Goal: Task Accomplishment & Management: Complete application form

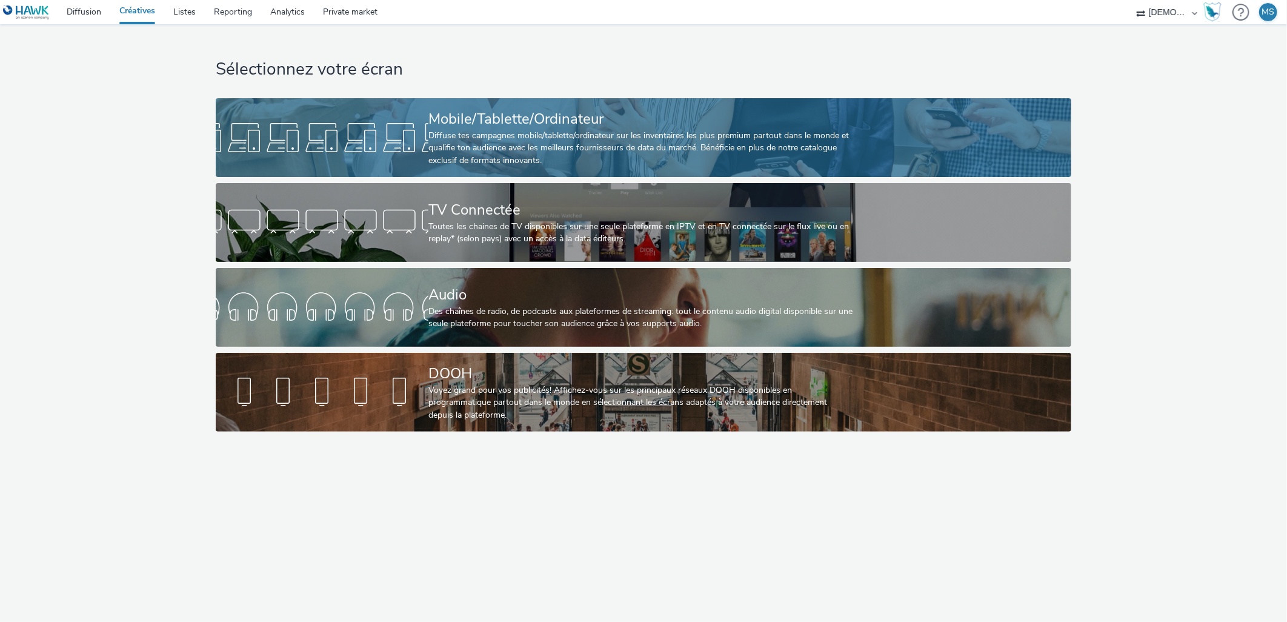
click at [584, 144] on div "Diffuse tes campagnes mobile/tablette/ordinateur sur les inventaires les plus p…" at bounding box center [641, 148] width 425 height 37
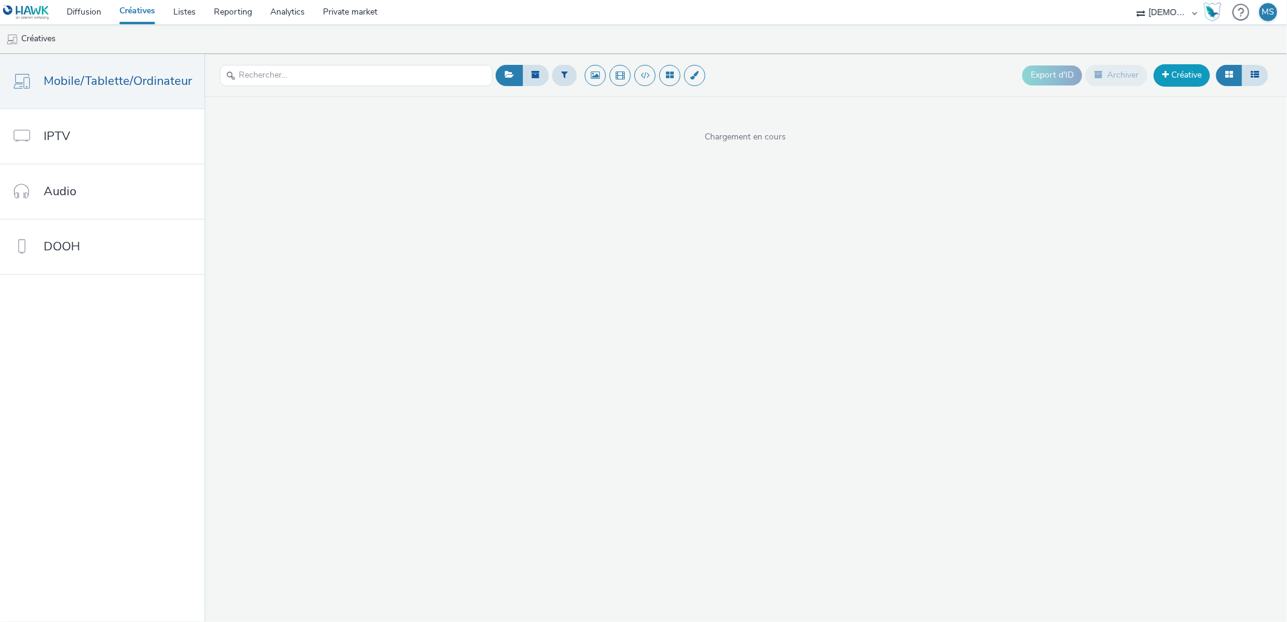
click at [1194, 80] on link "Créative" at bounding box center [1182, 75] width 56 height 22
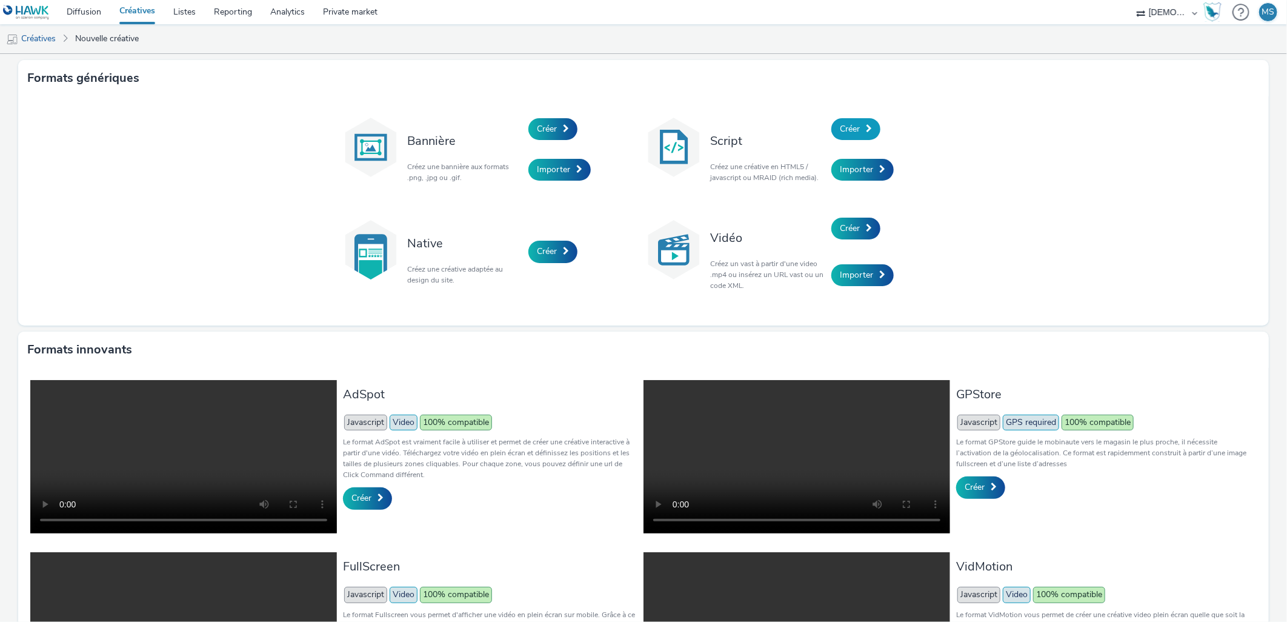
click at [858, 127] on link "Créer" at bounding box center [856, 129] width 49 height 22
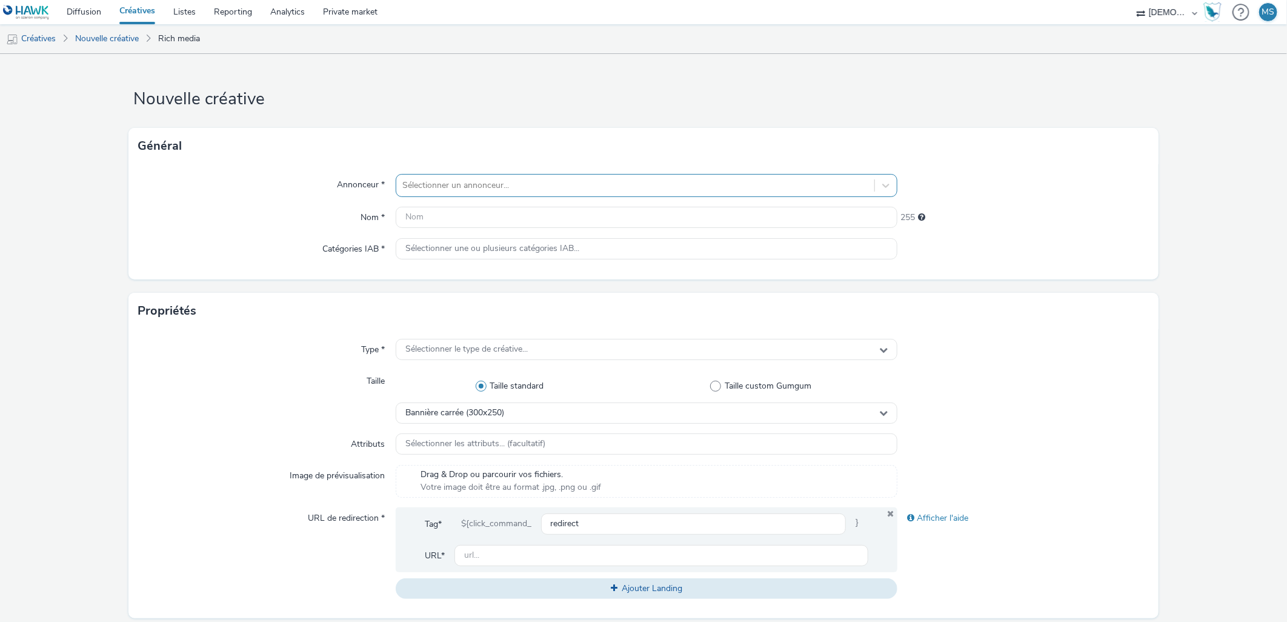
click at [611, 189] on div at bounding box center [635, 185] width 467 height 15
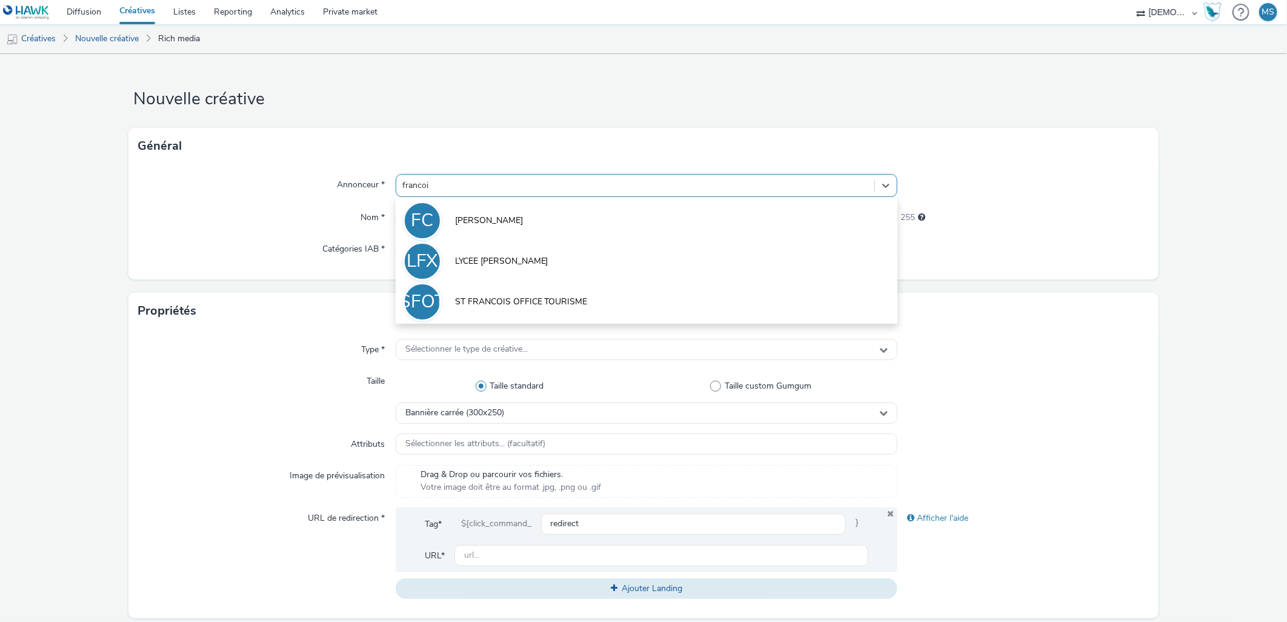
type input "[PERSON_NAME]"
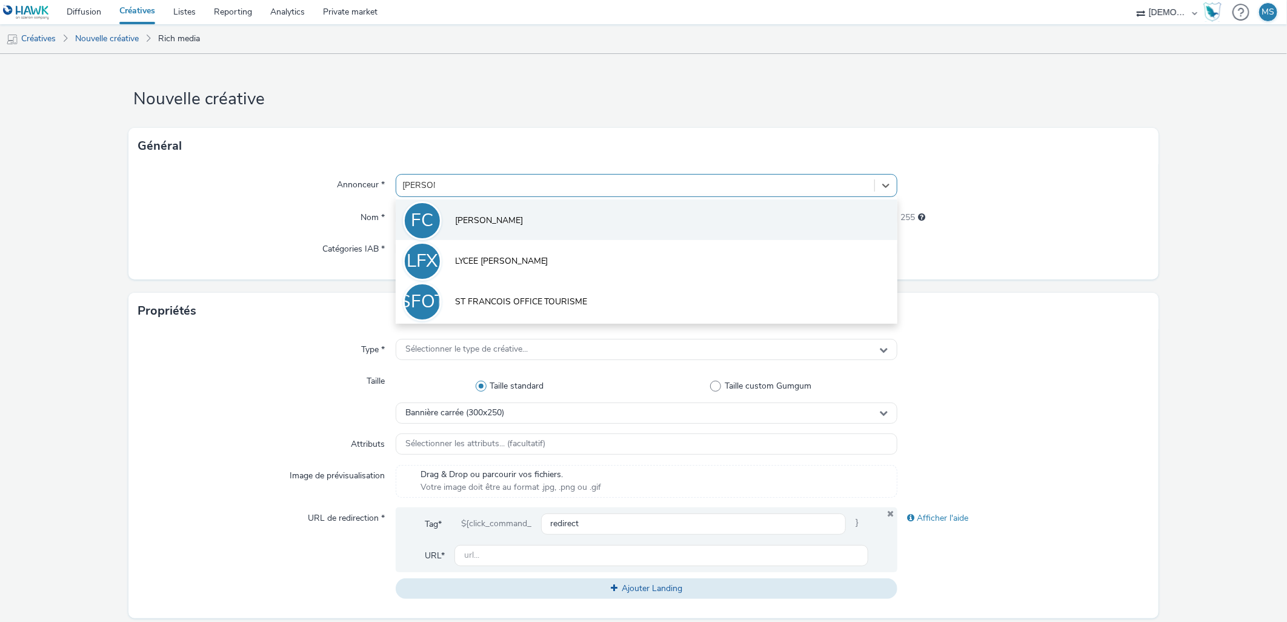
click at [592, 221] on li "FC [PERSON_NAME]" at bounding box center [647, 219] width 502 height 41
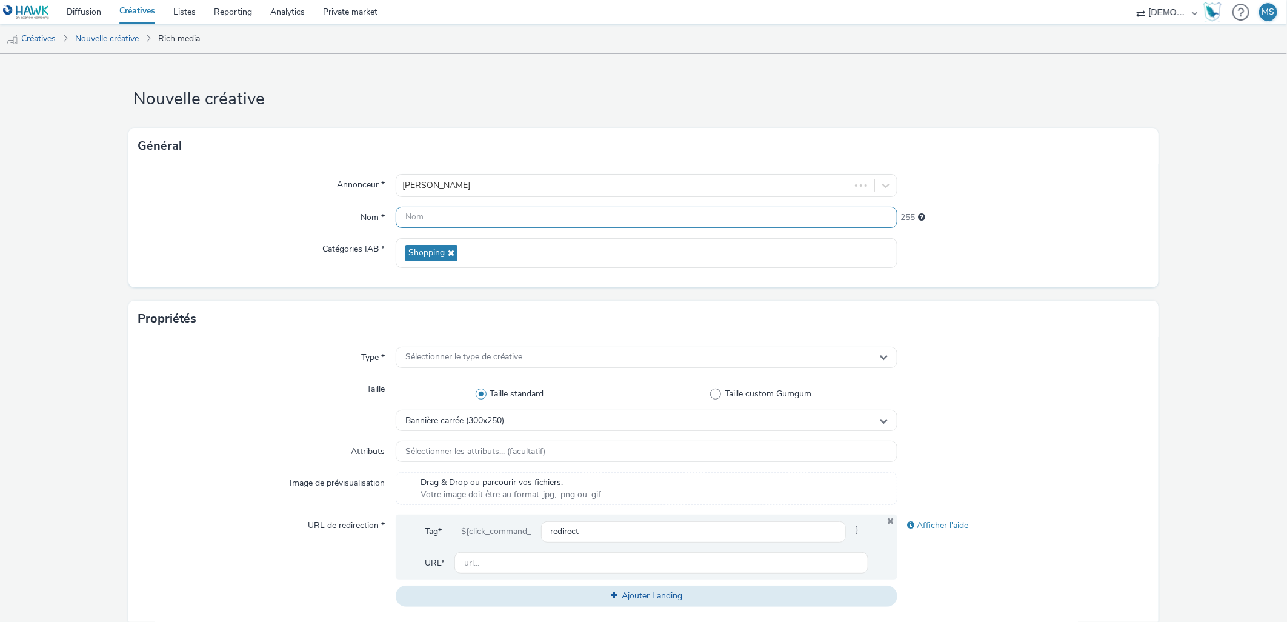
click at [590, 221] on input "text" at bounding box center [647, 217] width 502 height 21
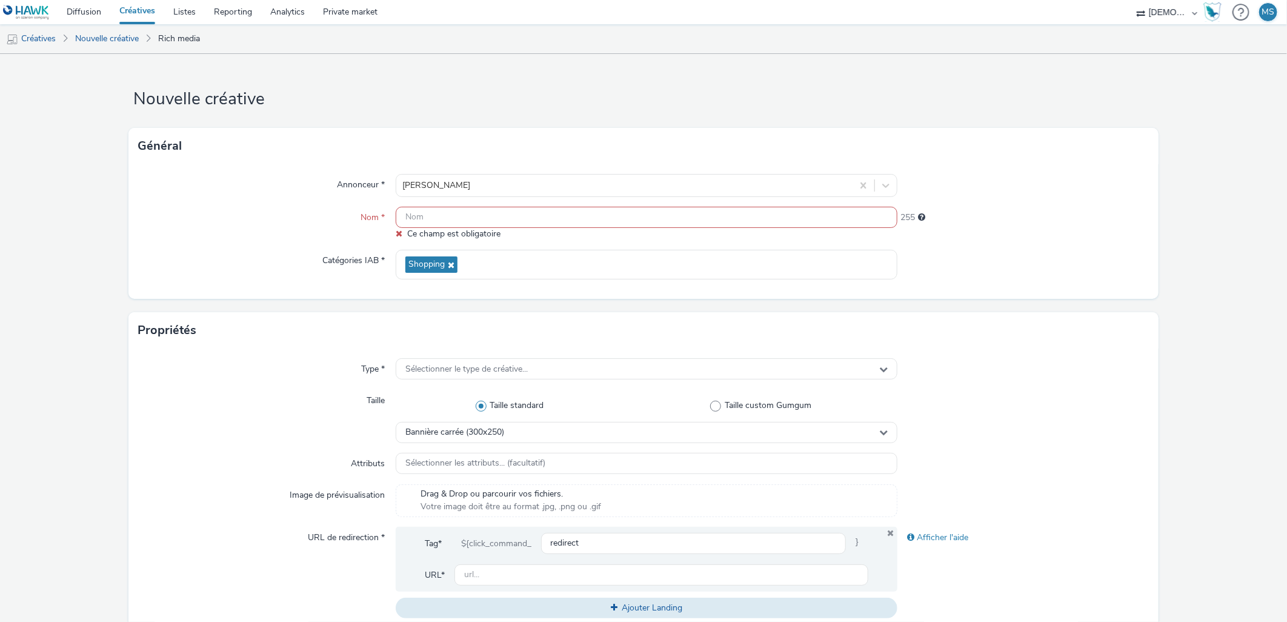
click at [539, 215] on input "text" at bounding box center [647, 217] width 502 height 21
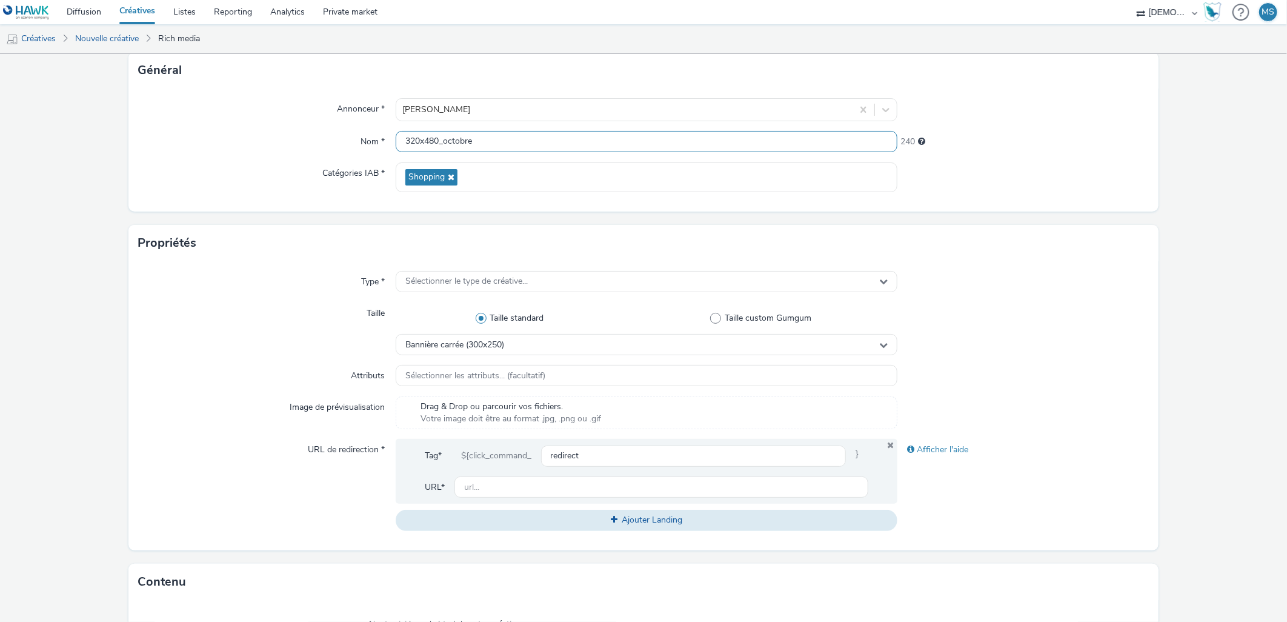
scroll to position [135, 0]
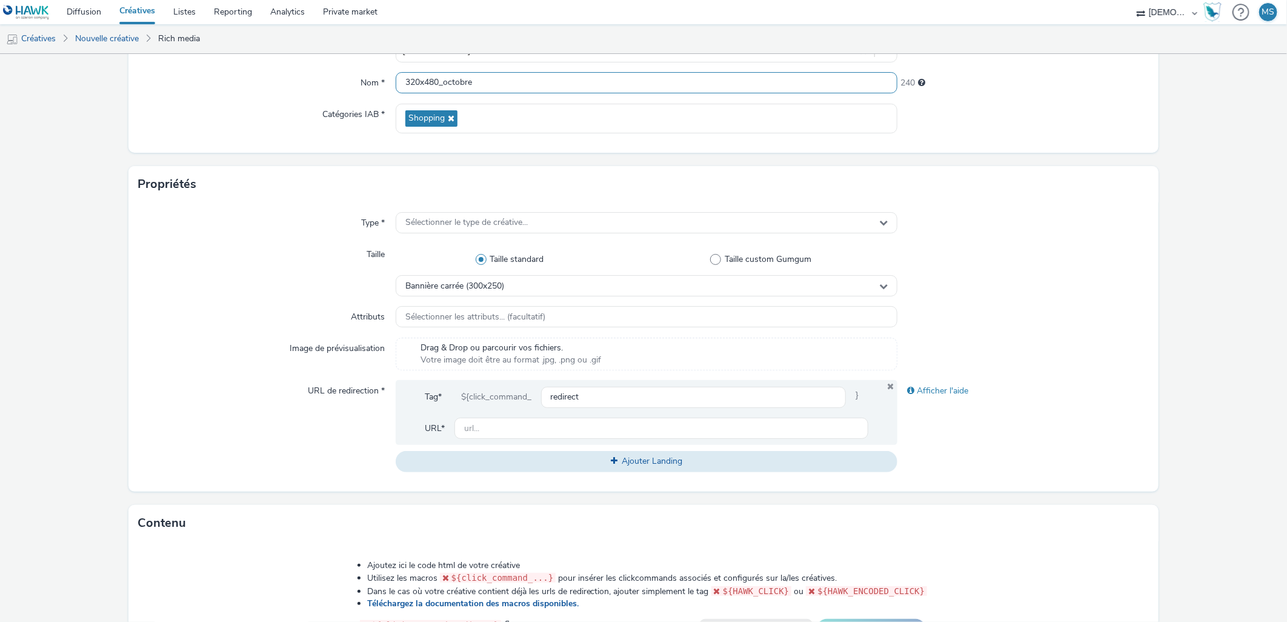
type input "320x480_octobre"
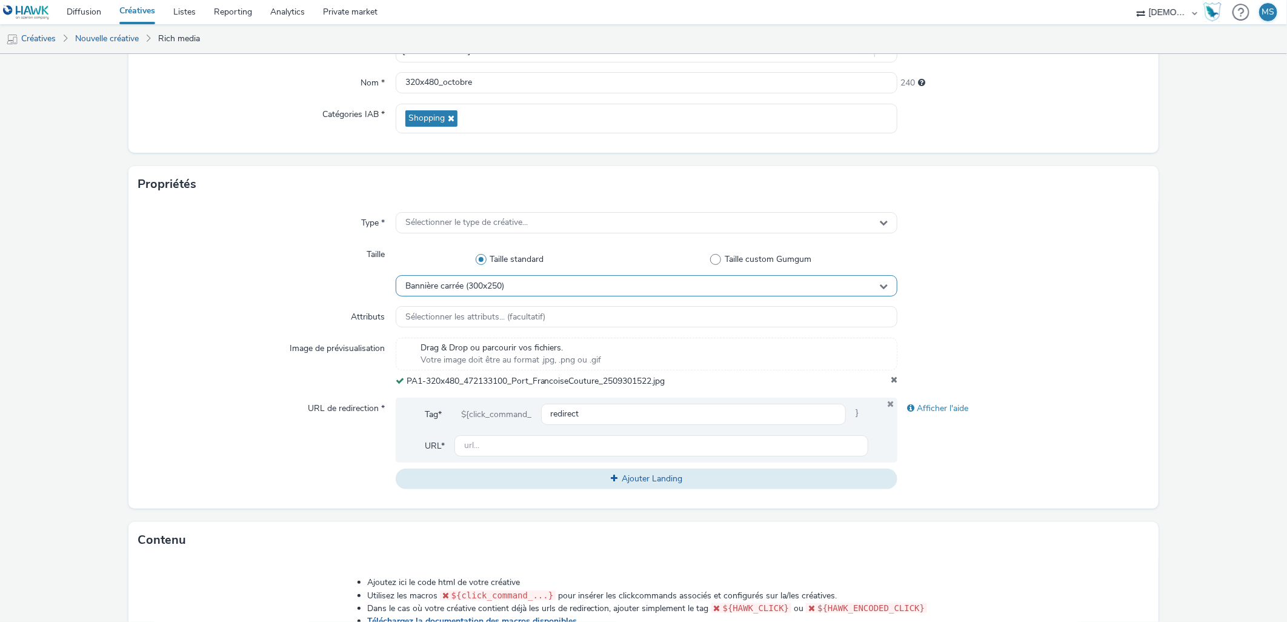
click at [546, 287] on div "Bannière carrée (300x250)" at bounding box center [647, 285] width 502 height 21
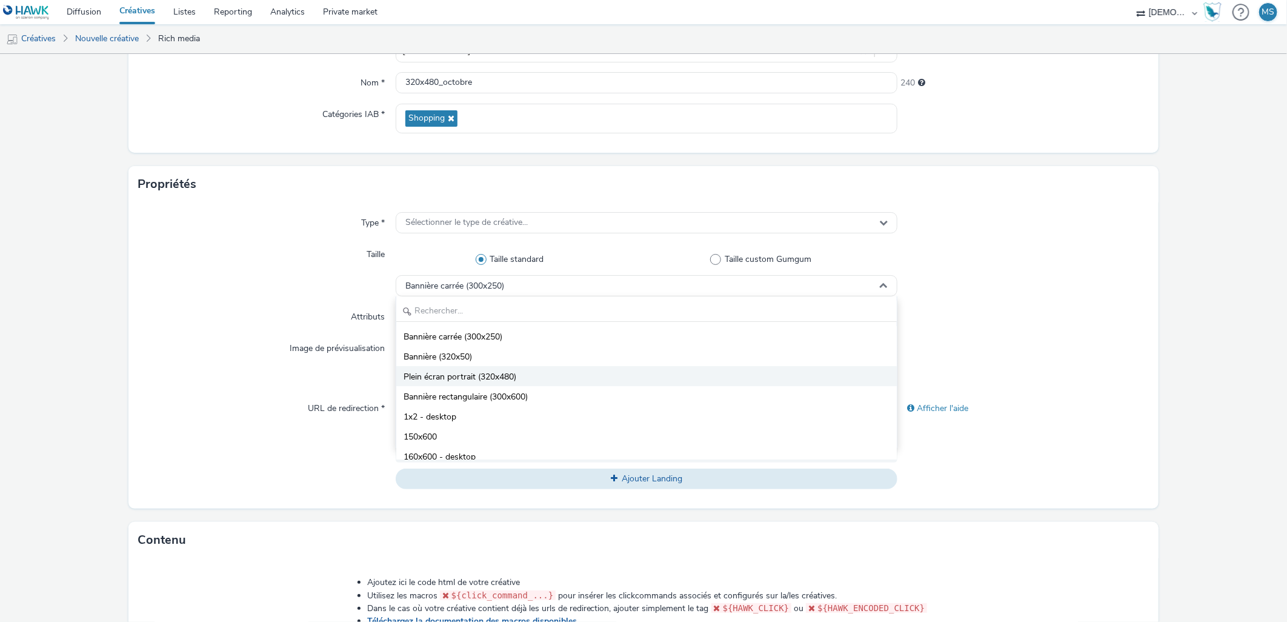
click at [476, 376] on span "Plein écran portrait (320x480)" at bounding box center [460, 377] width 113 height 12
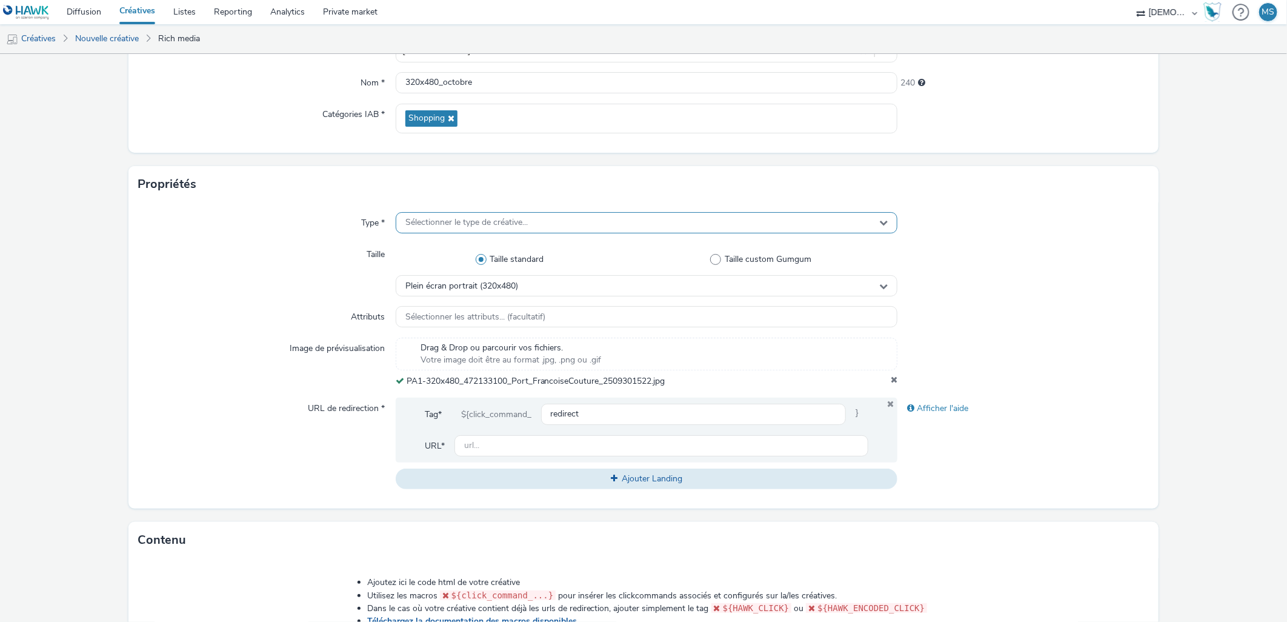
click at [469, 232] on div "Sélectionner le type de créative..." at bounding box center [647, 222] width 502 height 21
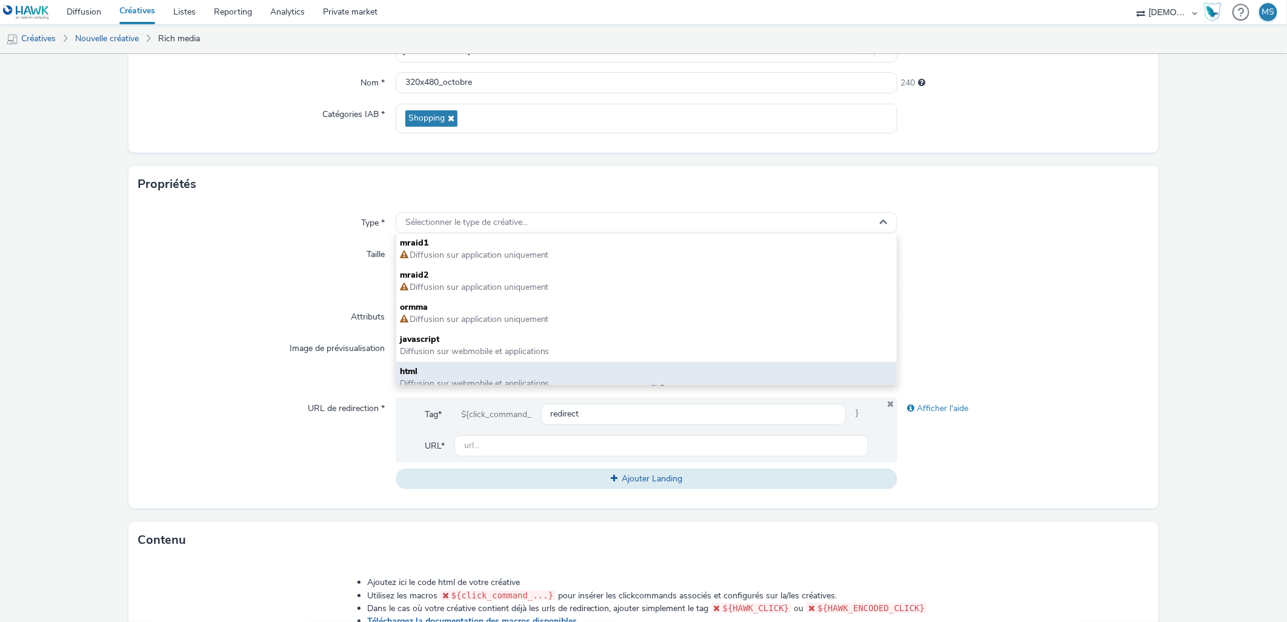
click at [429, 370] on span "html" at bounding box center [647, 371] width 494 height 12
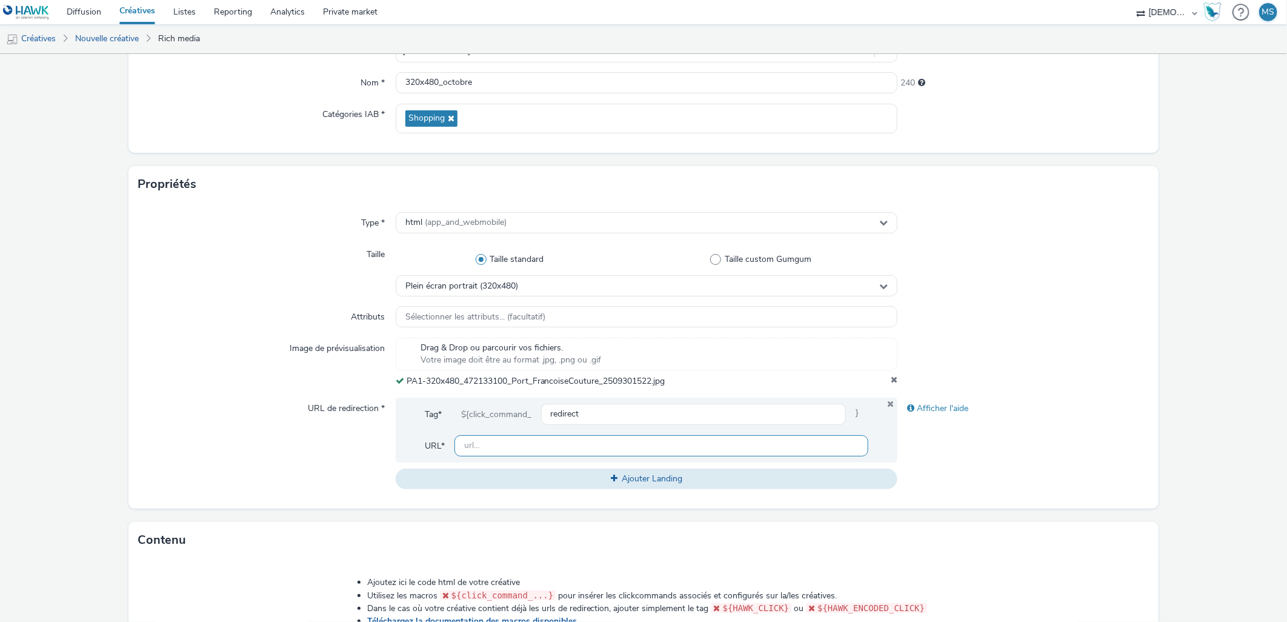
click at [501, 441] on input "text" at bounding box center [662, 445] width 415 height 21
paste input "[URL][DOMAIN_NAME]"
type input "[URL][DOMAIN_NAME]"
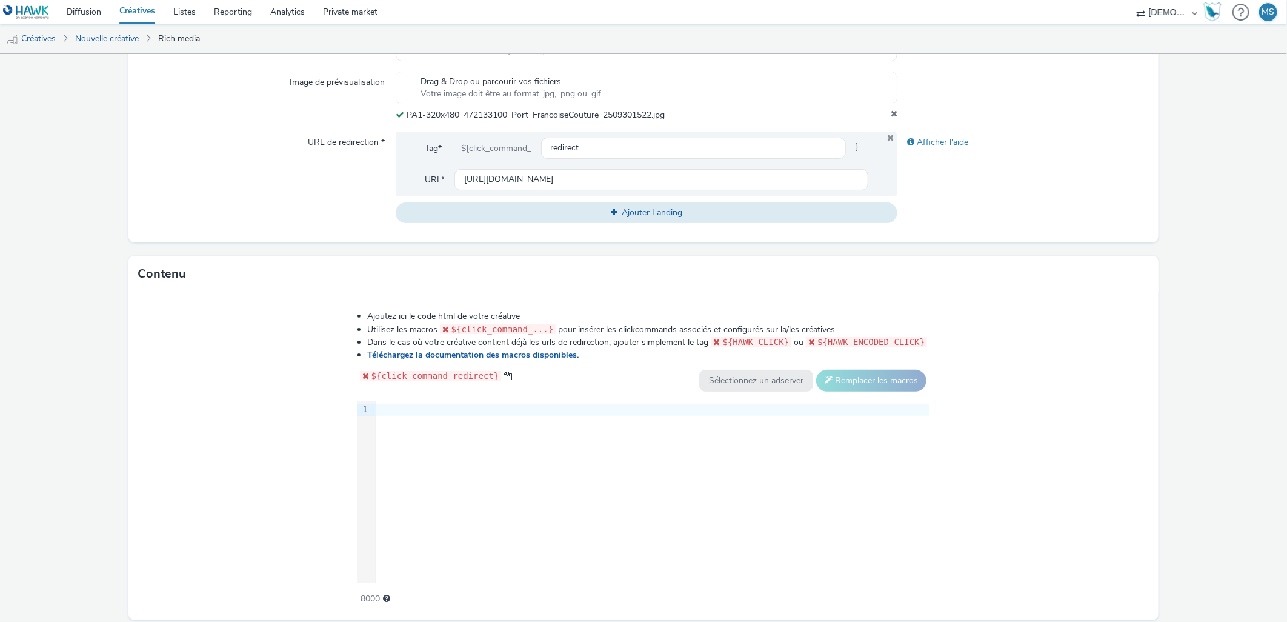
scroll to position [440, 0]
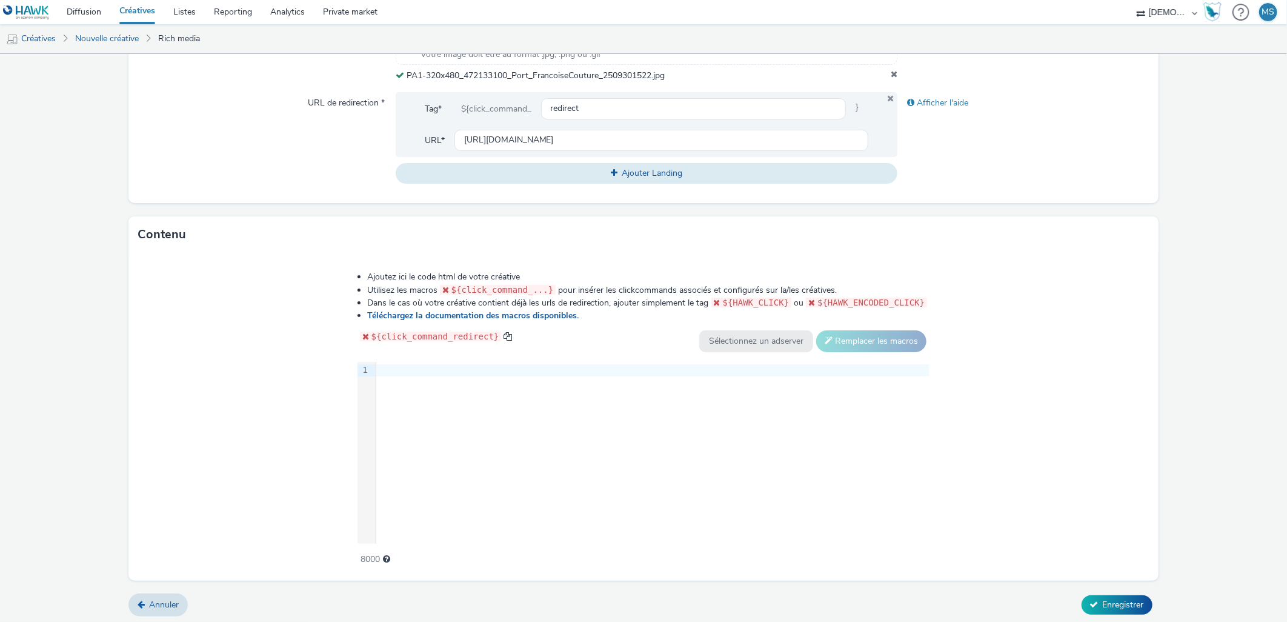
click at [658, 441] on div "9 1 ›" at bounding box center [644, 453] width 573 height 182
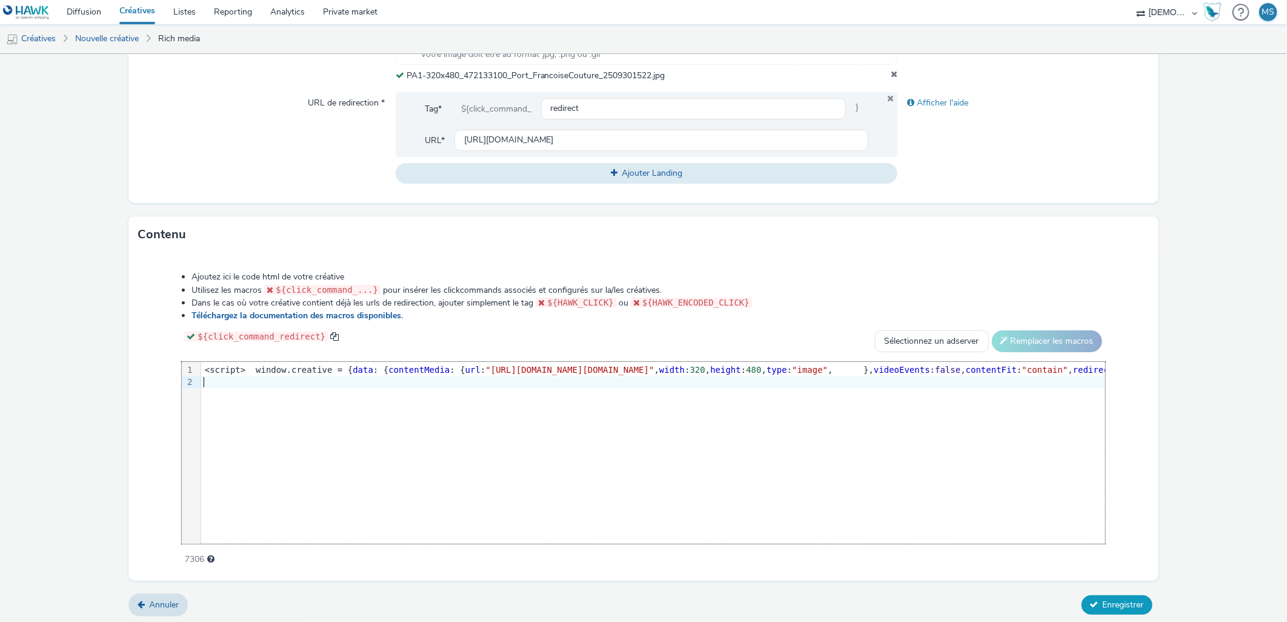
click at [1123, 610] on button "Enregistrer" at bounding box center [1117, 604] width 71 height 19
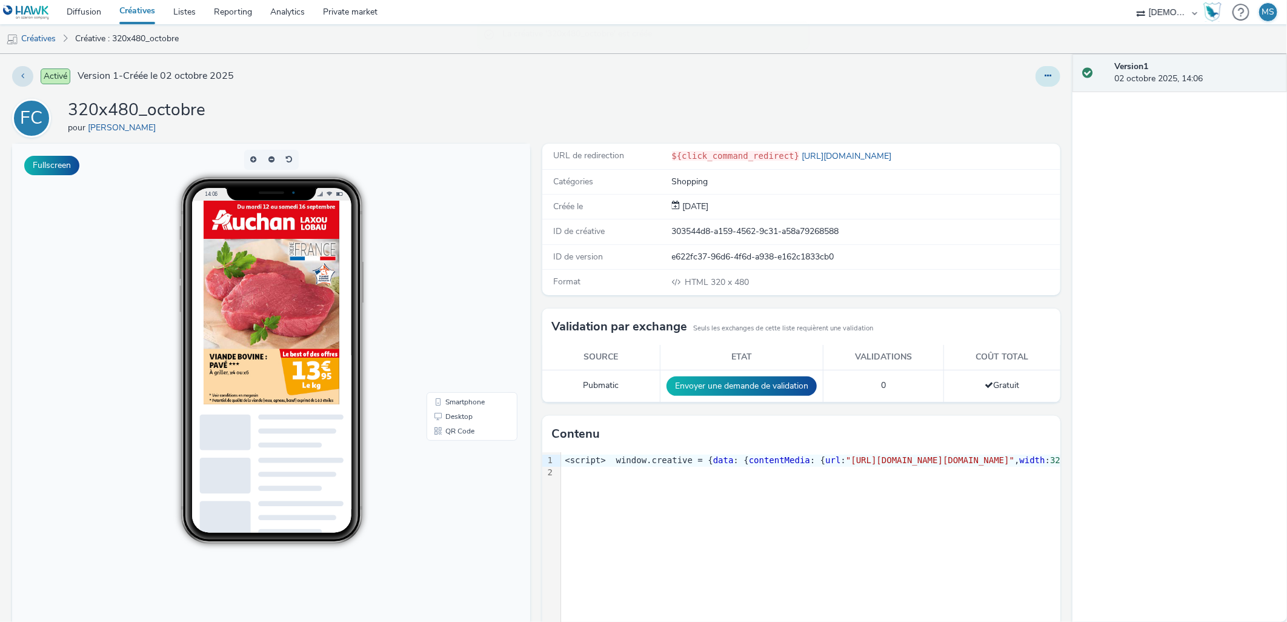
click at [1039, 67] on button at bounding box center [1048, 76] width 25 height 21
click at [1026, 98] on link "Modifier" at bounding box center [1015, 100] width 91 height 24
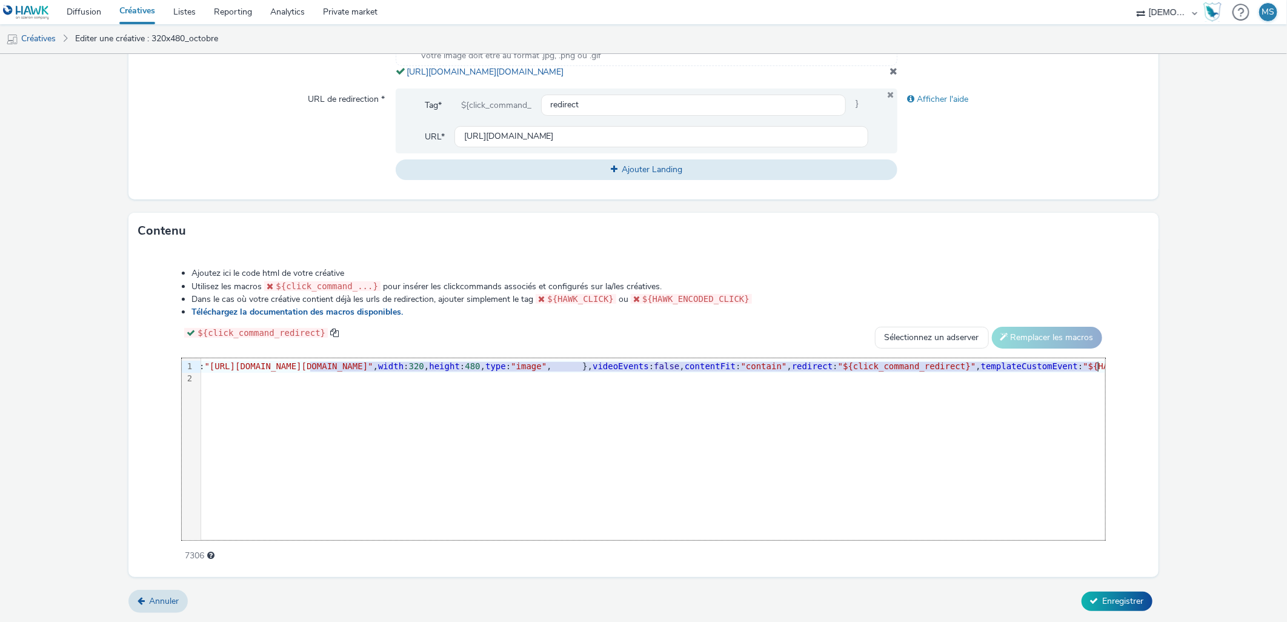
scroll to position [0, 299]
drag, startPoint x: 590, startPoint y: 365, endPoint x: 1031, endPoint y: 371, distance: 440.7
click at [355, 371] on span ""[URL][DOMAIN_NAME][DOMAIN_NAME]"" at bounding box center [270, 366] width 169 height 10
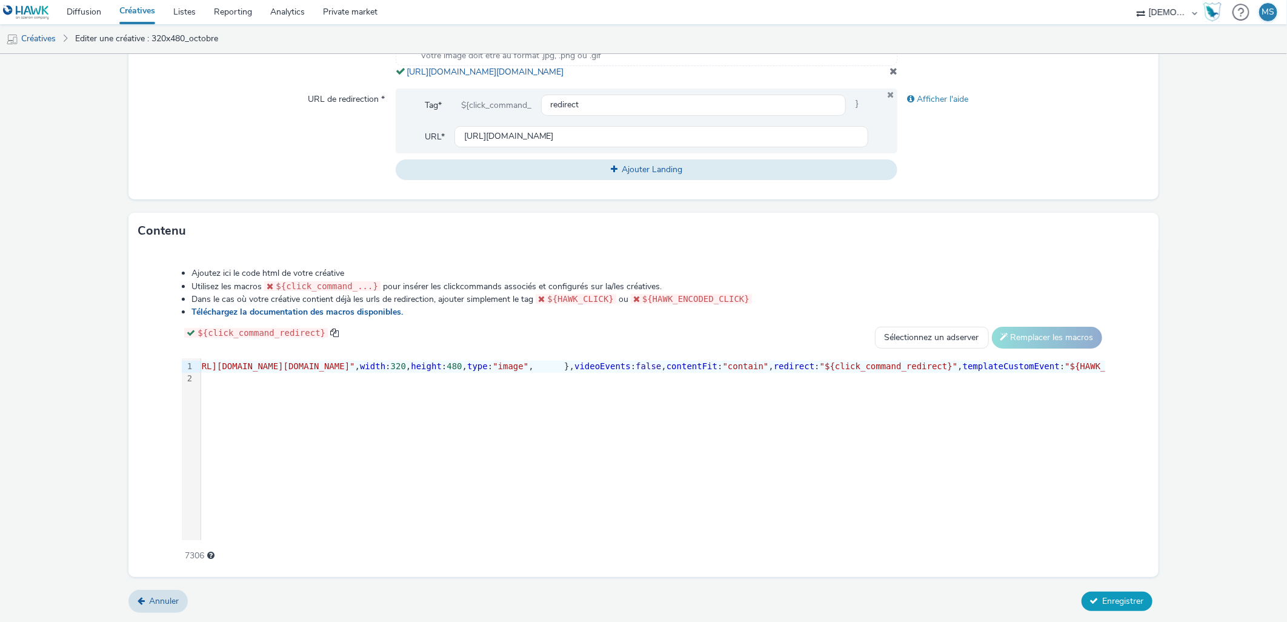
click at [1115, 600] on span "Enregistrer" at bounding box center [1123, 601] width 41 height 12
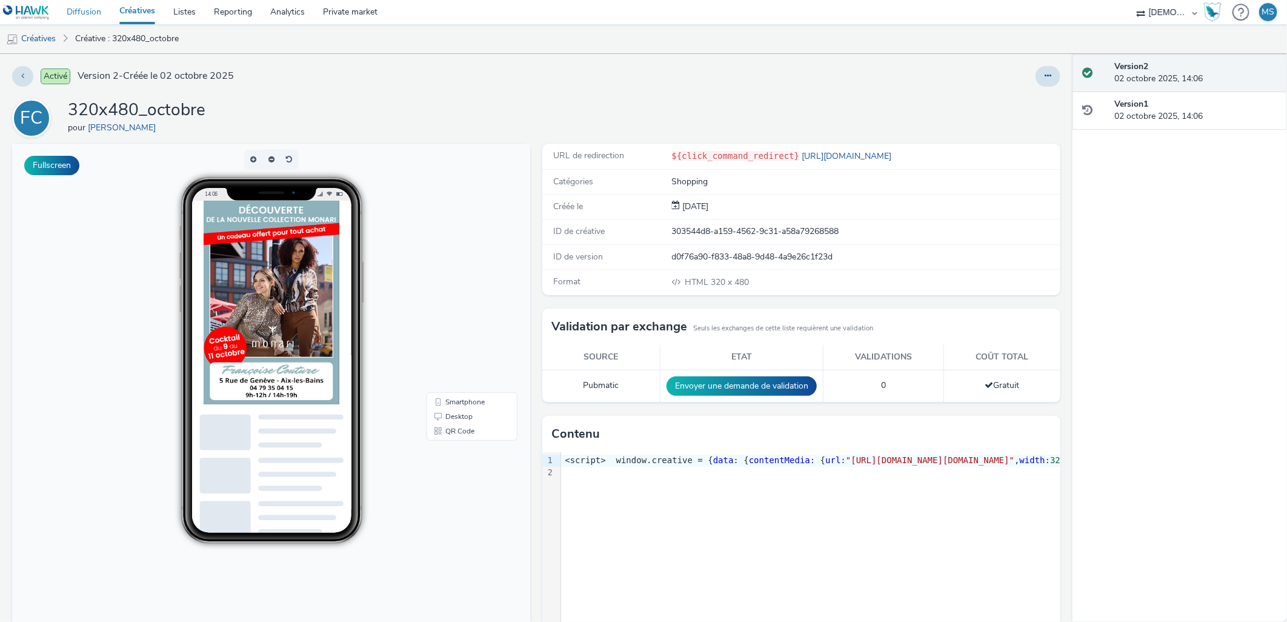
click at [92, 7] on link "Diffusion" at bounding box center [84, 12] width 53 height 24
